Goal: Use online tool/utility

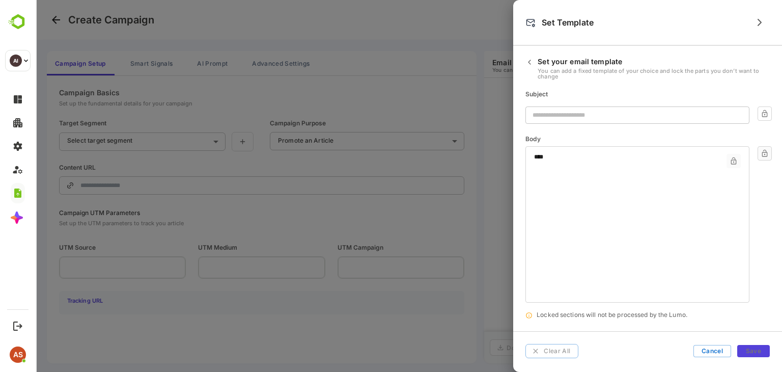
scroll to position [10, 0]
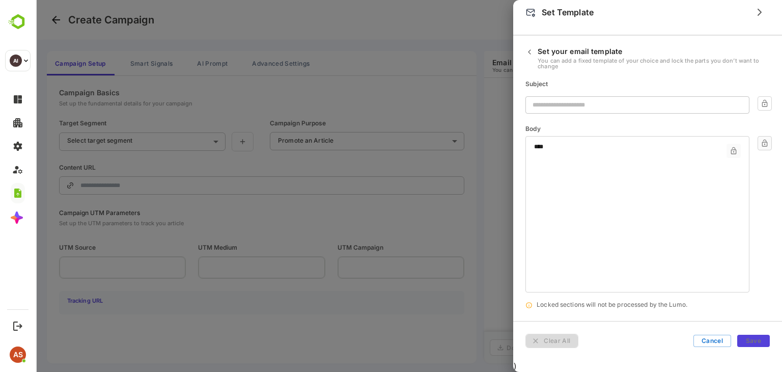
click at [560, 340] on button "Clear All" at bounding box center [552, 341] width 53 height 14
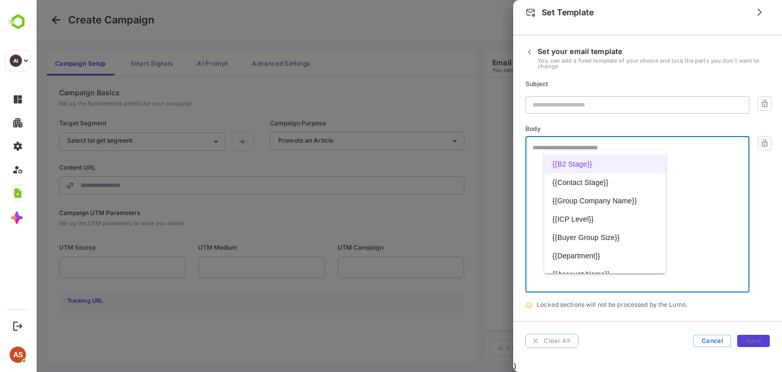
click at [554, 145] on textarea at bounding box center [638, 173] width 210 height 57
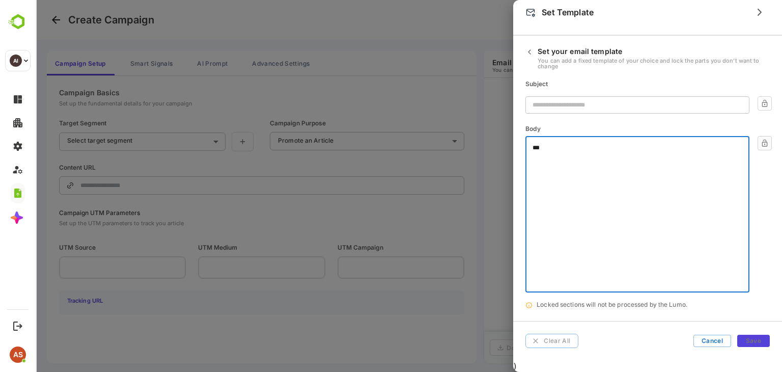
type textarea "****"
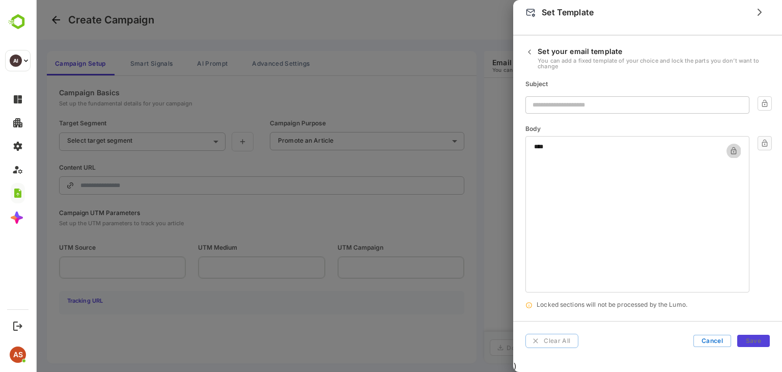
click at [731, 149] on icon "button" at bounding box center [734, 151] width 8 height 8
click at [760, 146] on button "button" at bounding box center [765, 143] width 14 height 14
click at [763, 107] on div "​" at bounding box center [649, 104] width 247 height 17
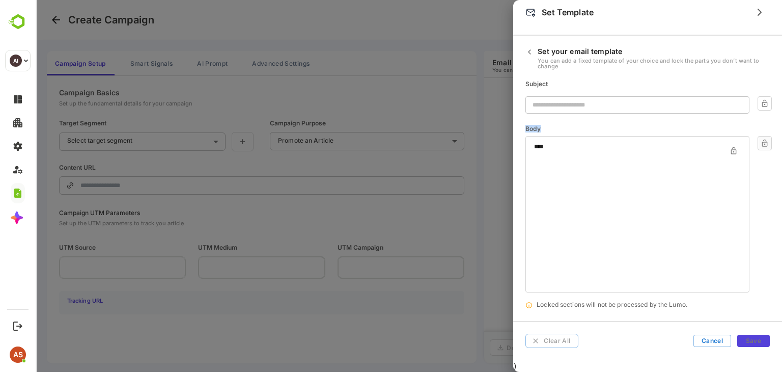
click at [763, 107] on div "​" at bounding box center [649, 104] width 247 height 17
click at [767, 104] on div "​" at bounding box center [649, 104] width 247 height 17
